Goal: Information Seeking & Learning: Find specific page/section

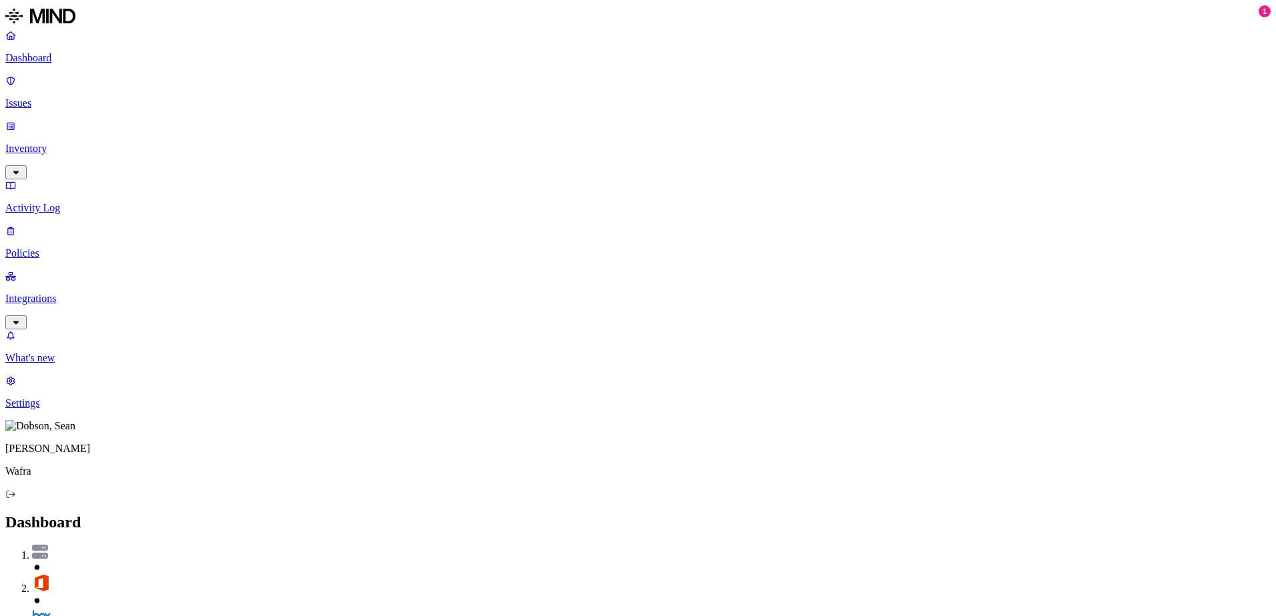
click at [45, 97] on p "Issues" at bounding box center [637, 103] width 1265 height 12
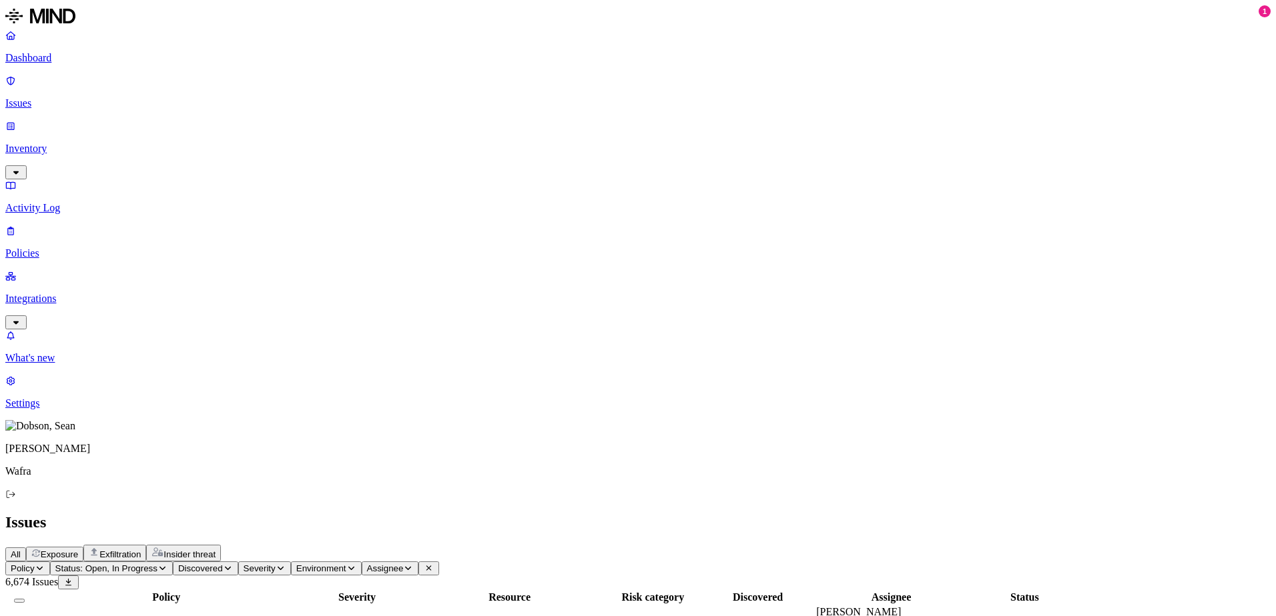
click at [61, 143] on p "Inventory" at bounding box center [637, 149] width 1265 height 12
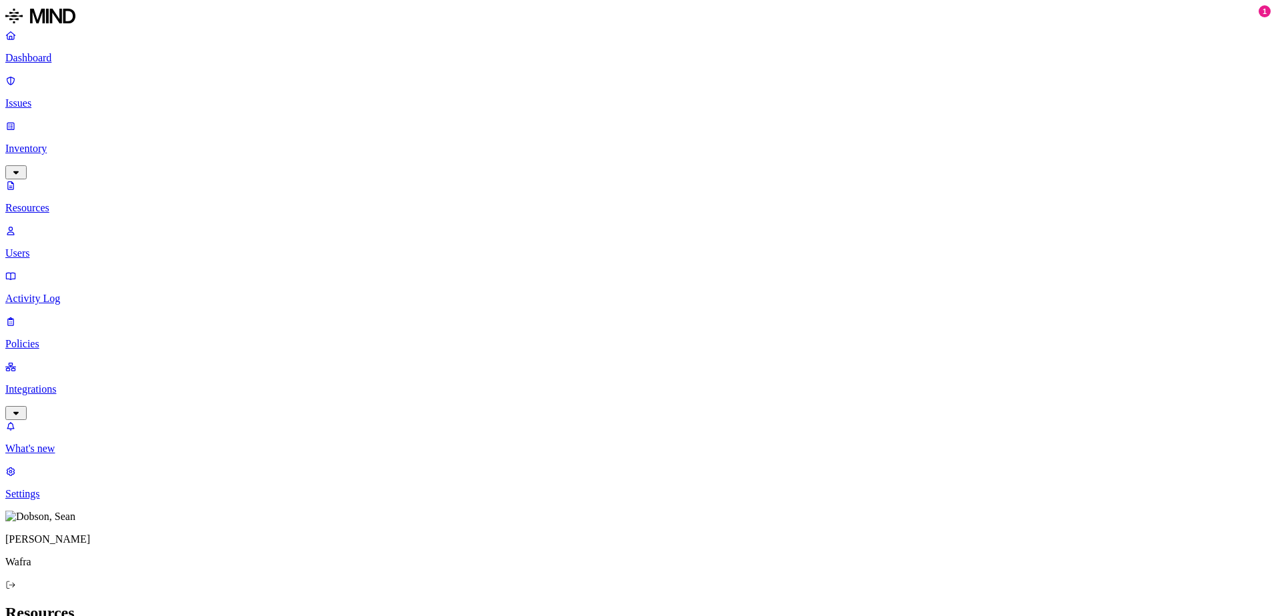
click at [57, 293] on p "Activity Log" at bounding box center [637, 299] width 1265 height 12
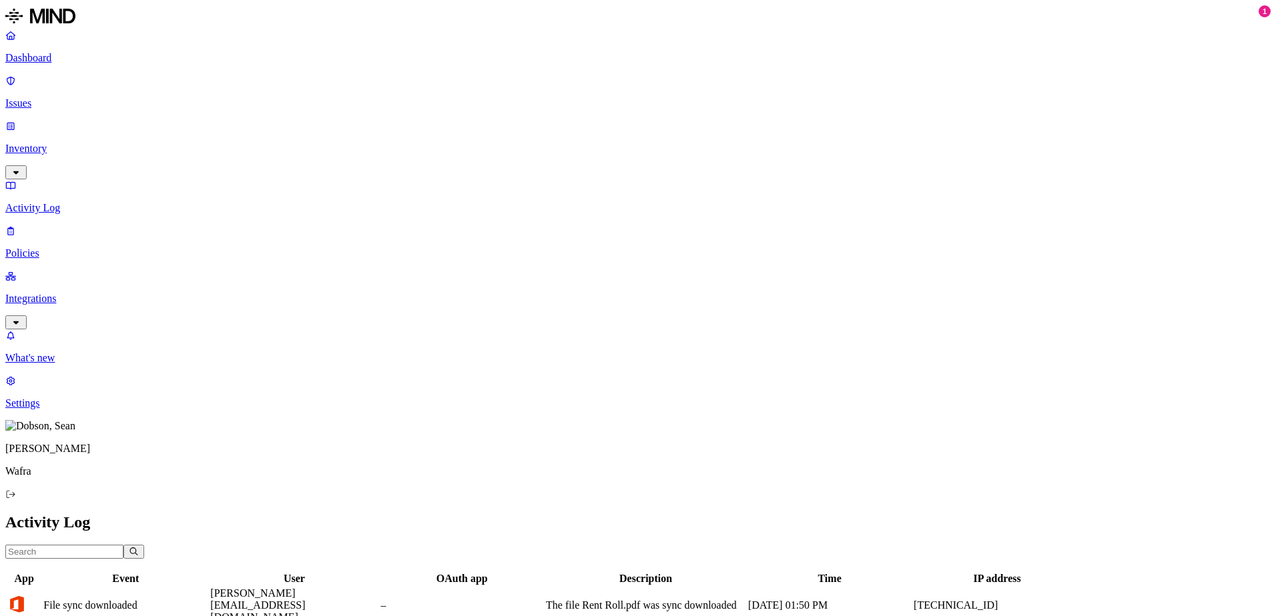
scroll to position [314, 0]
click at [59, 56] on p "Dashboard" at bounding box center [637, 58] width 1265 height 12
